Goal: Check status

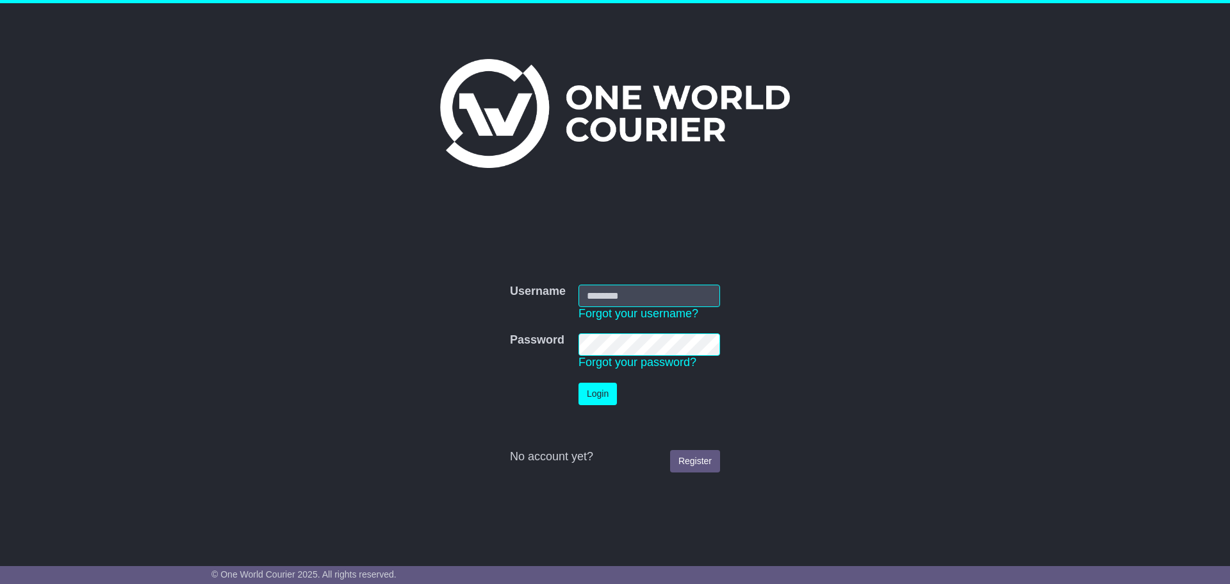
type input "**********"
click at [601, 389] on button "Login" at bounding box center [598, 394] width 38 height 22
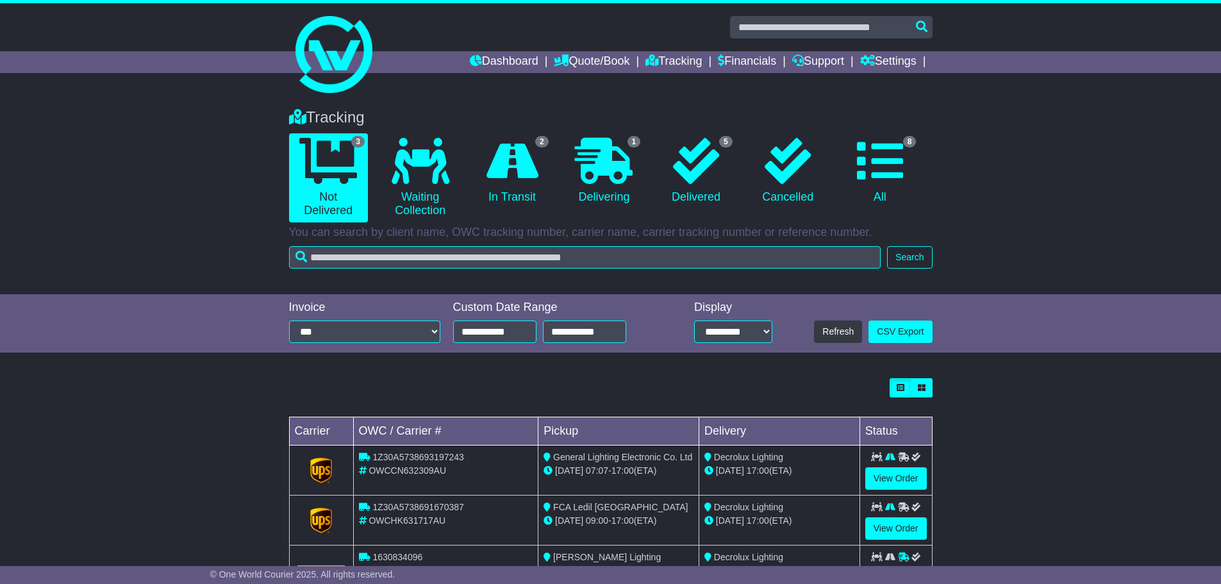
click at [1021, 426] on div "Loading... No bookings found Carrier OWC / Carrier # Pickup Delivery Status 1Z3…" at bounding box center [610, 493] width 1221 height 243
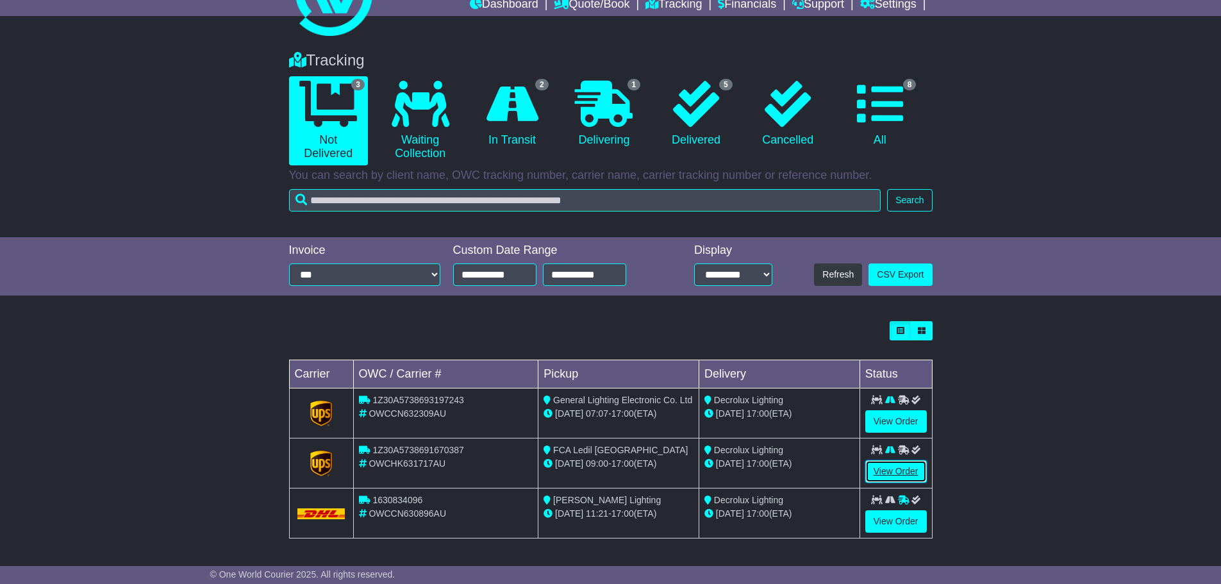
click at [887, 474] on link "View Order" at bounding box center [896, 471] width 62 height 22
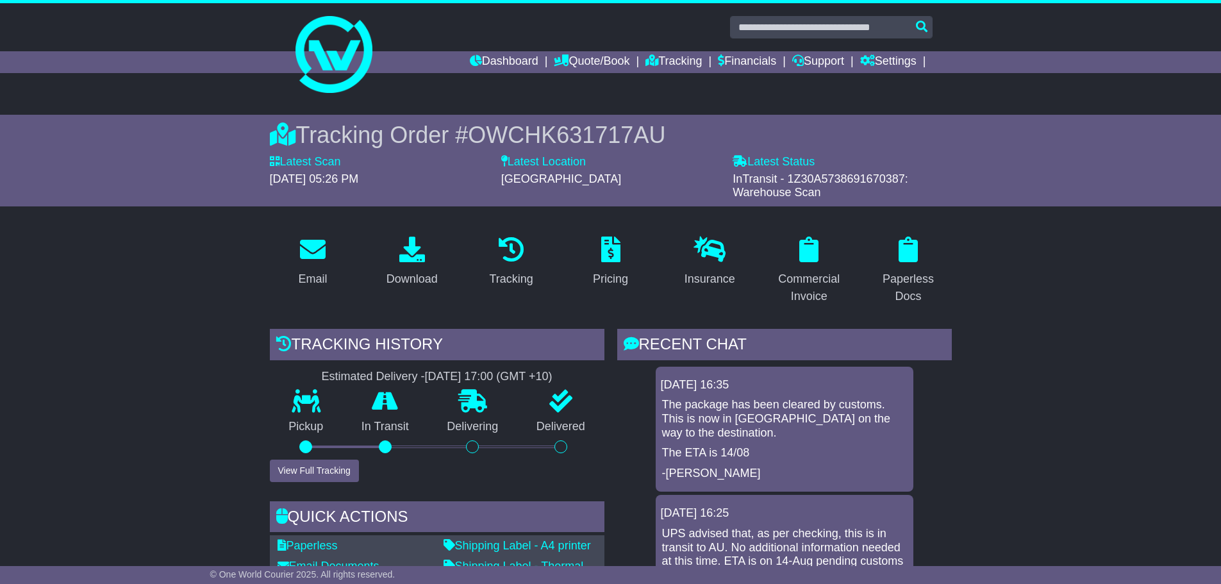
drag, startPoint x: 790, startPoint y: 177, endPoint x: 902, endPoint y: 178, distance: 112.1
click at [902, 178] on span "InTransit - 1Z30A5738691670387: Warehouse Scan" at bounding box center [820, 185] width 176 height 27
copy span "1Z30A5738691670387"
